Goal: Transaction & Acquisition: Purchase product/service

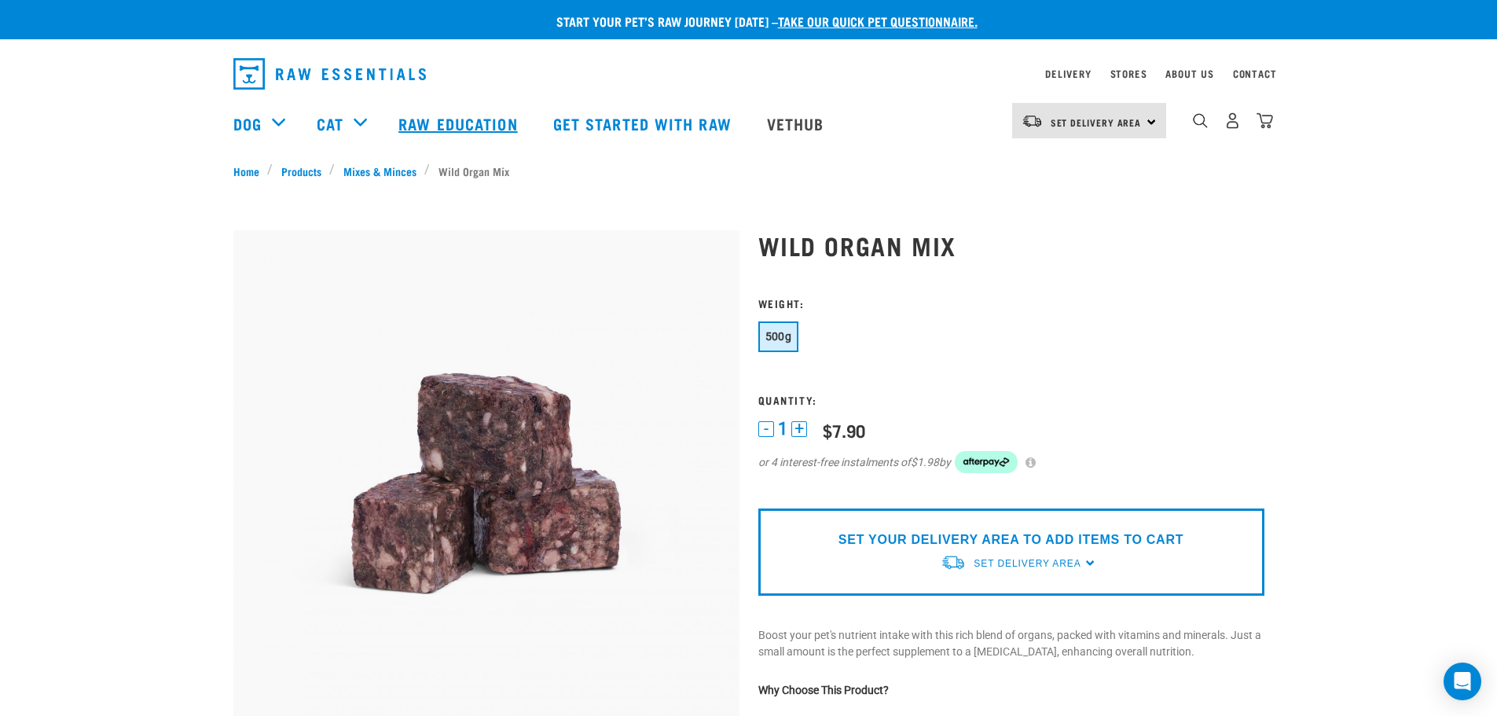
drag, startPoint x: 336, startPoint y: 78, endPoint x: 383, endPoint y: 97, distance: 50.8
click at [336, 77] on img "dropdown navigation" at bounding box center [329, 73] width 193 height 31
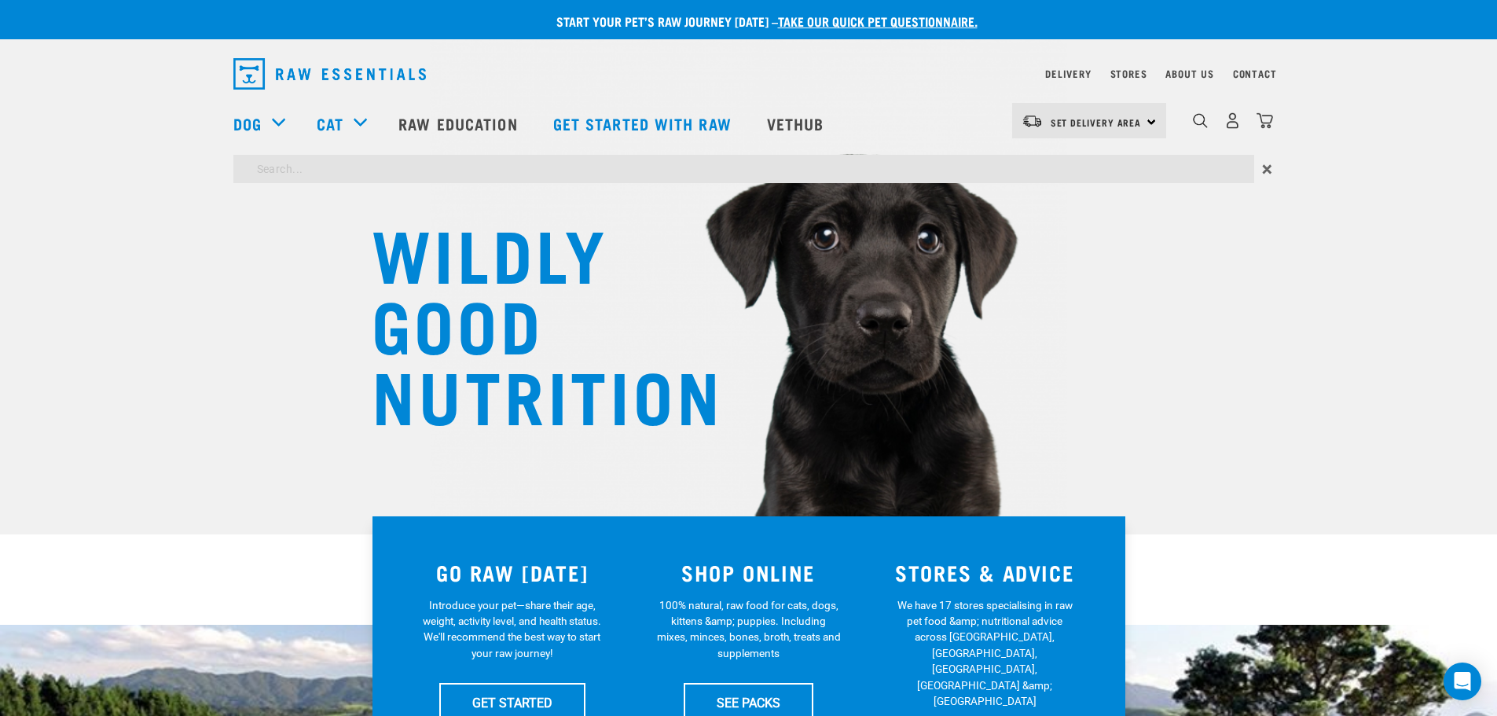
click at [328, 176] on input "search" at bounding box center [743, 169] width 1021 height 28
click at [1200, 125] on img "dropdown navigation" at bounding box center [1200, 120] width 15 height 15
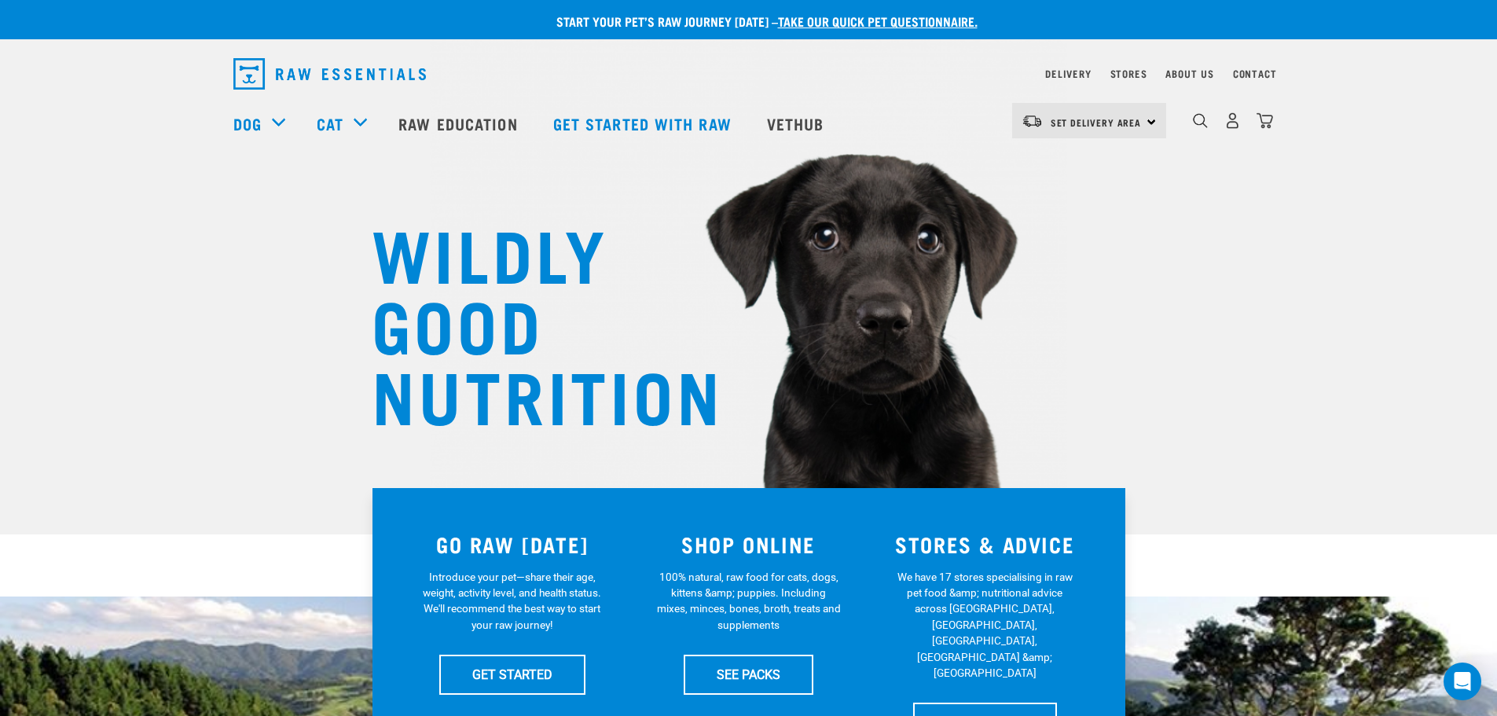
drag, startPoint x: 1192, startPoint y: 124, endPoint x: 299, endPoint y: 142, distance: 892.9
click at [1192, 125] on div "dropdown navigation" at bounding box center [1200, 120] width 17 height 17
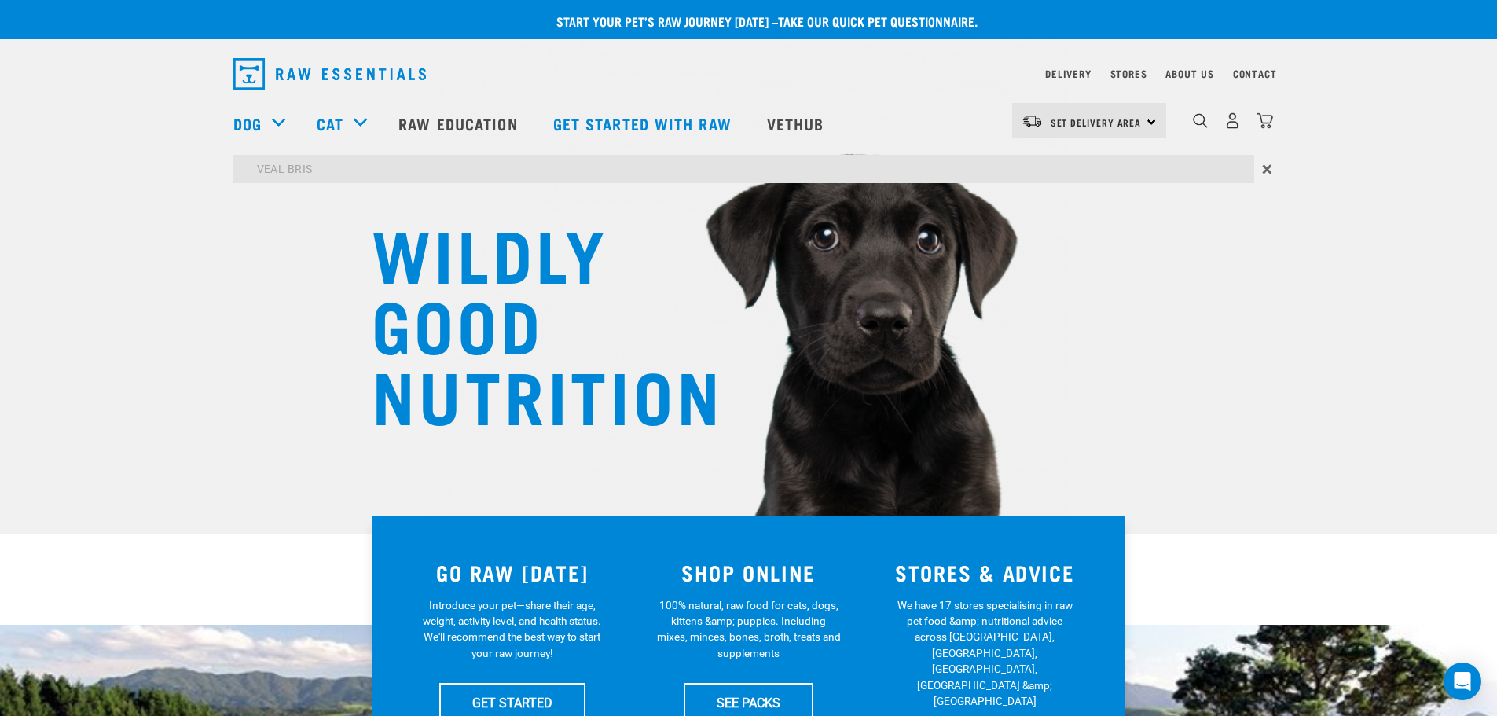
click at [328, 171] on input "VEAL BRIS" at bounding box center [743, 169] width 1021 height 28
type input "VEAL BRISKET"
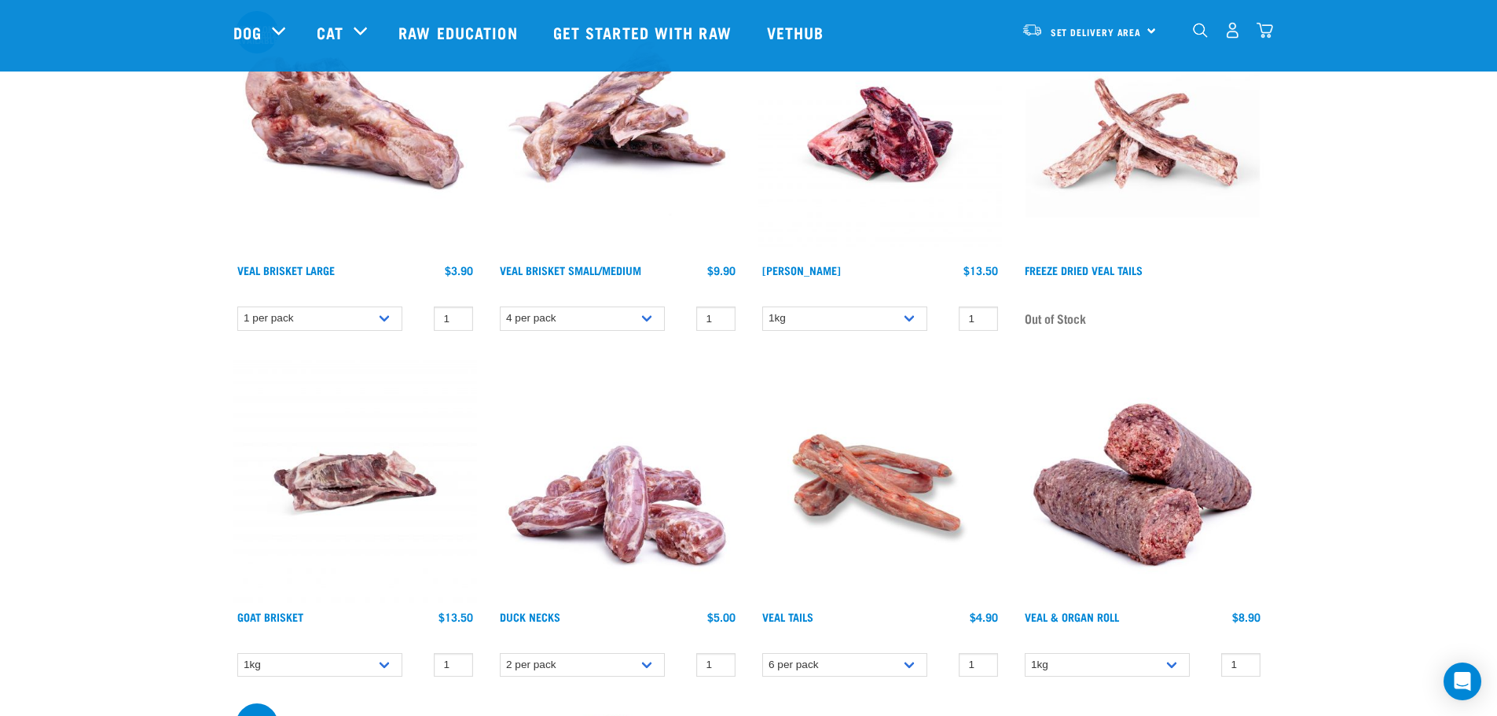
scroll to position [236, 0]
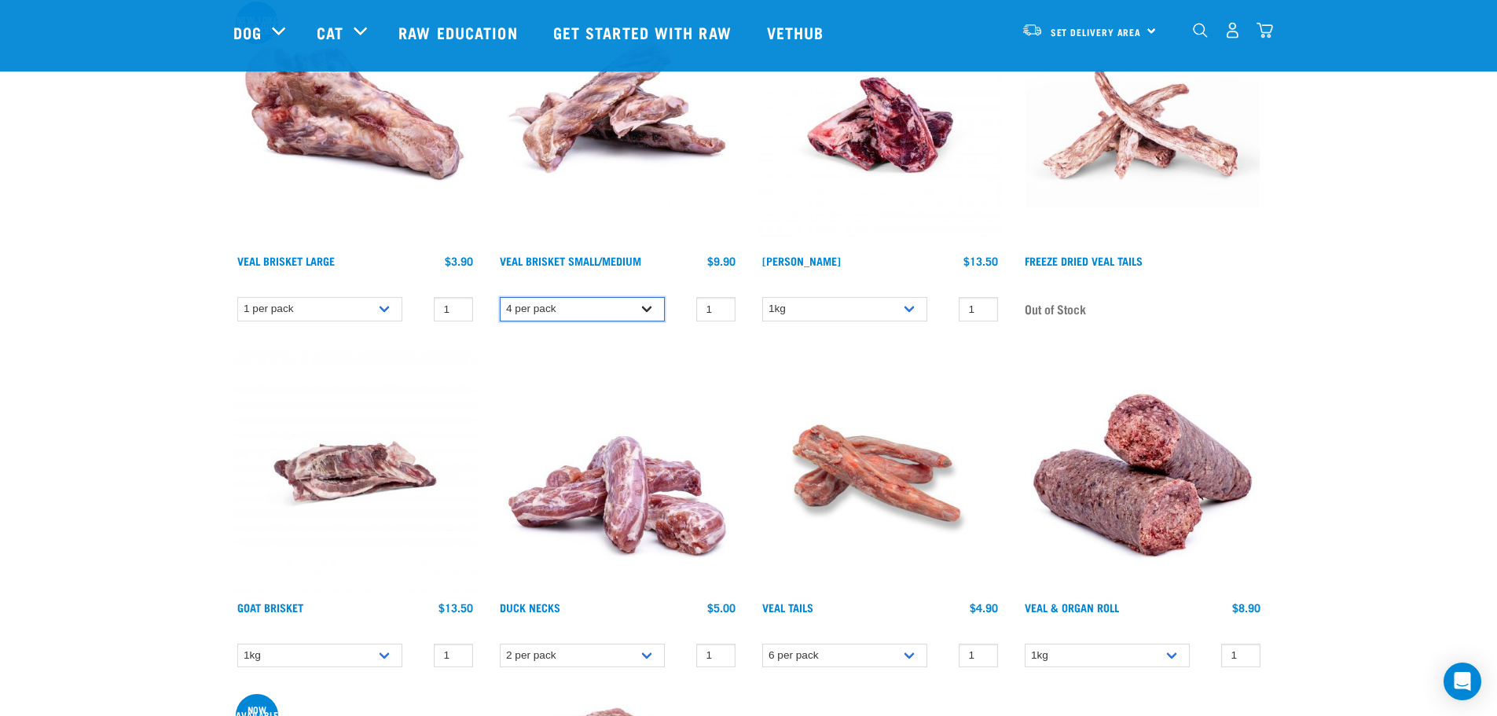
click at [642, 310] on select "4 per pack 8 per pack" at bounding box center [582, 309] width 165 height 24
select select "447645"
click at [500, 297] on select "4 per pack 8 per pack" at bounding box center [582, 309] width 165 height 24
